Goal: Find specific page/section: Find specific page/section

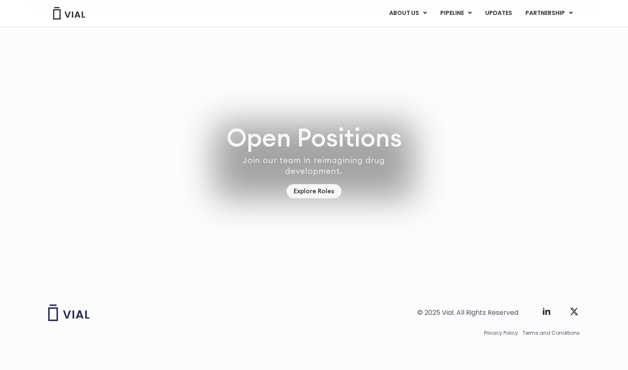
scroll to position [2354, 0]
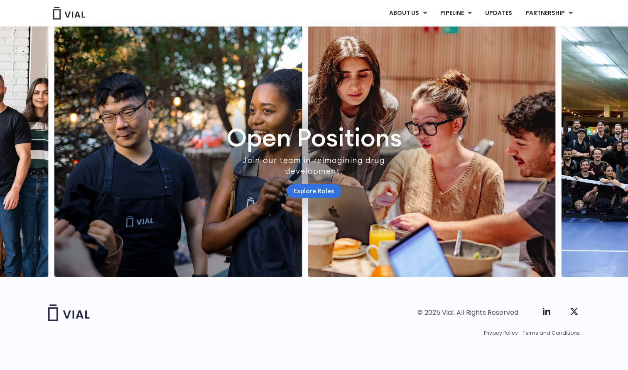
click at [321, 192] on link "Explore Roles" at bounding box center [314, 191] width 55 height 15
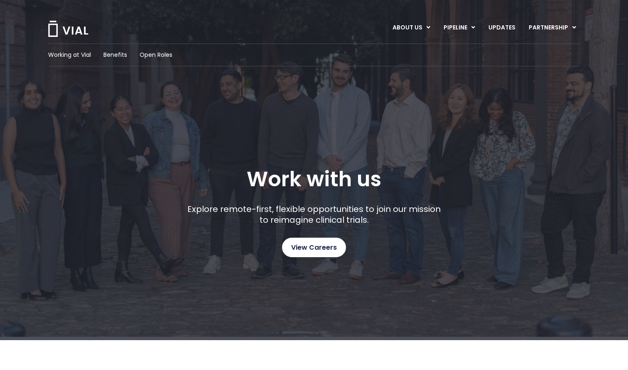
click at [309, 254] on link "View Careers" at bounding box center [314, 248] width 64 height 20
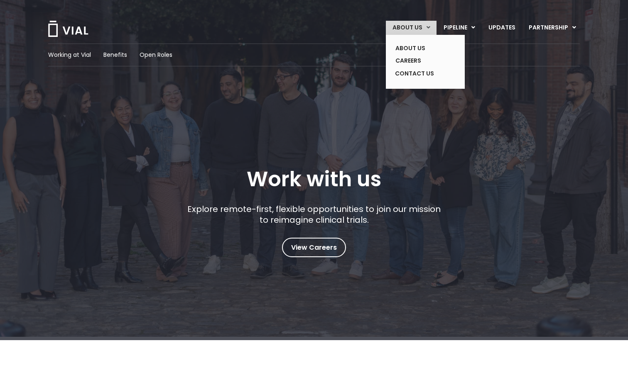
click at [419, 32] on link "ABOUT US" at bounding box center [411, 28] width 51 height 14
click at [416, 44] on link "ABOUT US" at bounding box center [419, 48] width 61 height 13
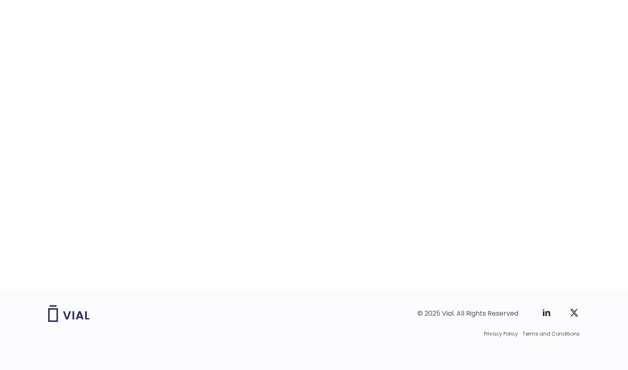
scroll to position [1257, 0]
